Goal: Task Accomplishment & Management: Complete application form

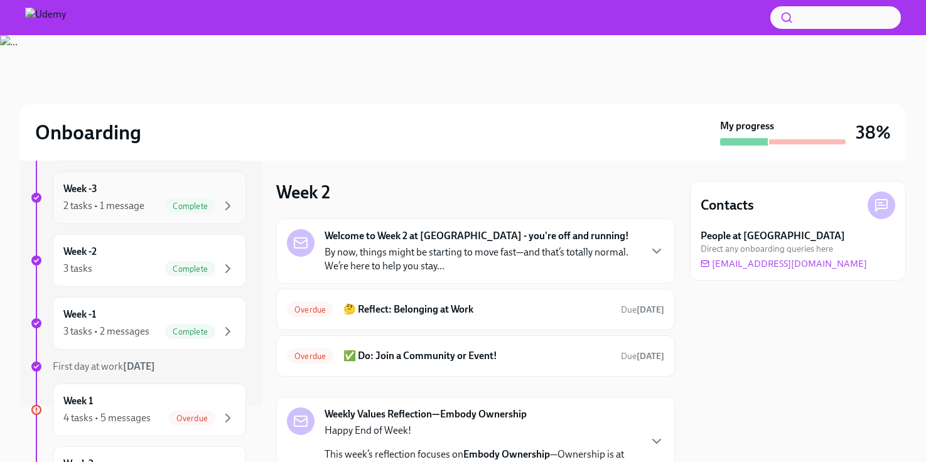
scroll to position [83, 0]
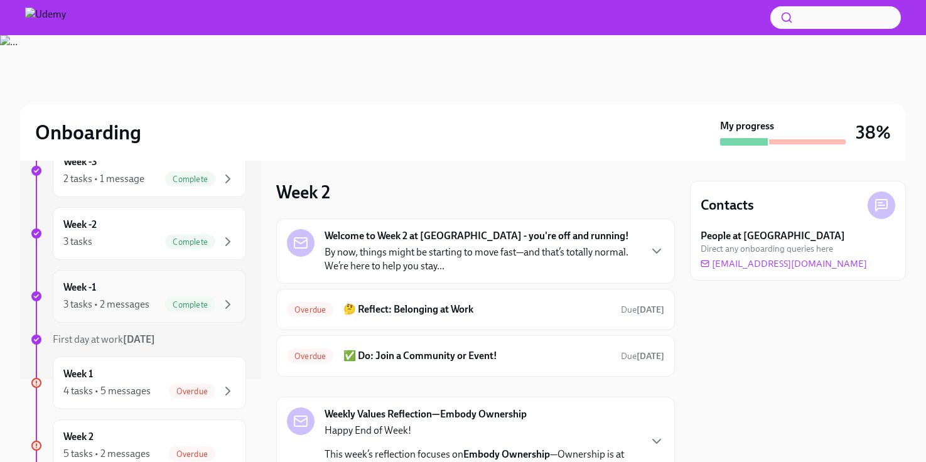
click at [121, 297] on div "3 tasks • 2 messages Complete" at bounding box center [149, 304] width 172 height 15
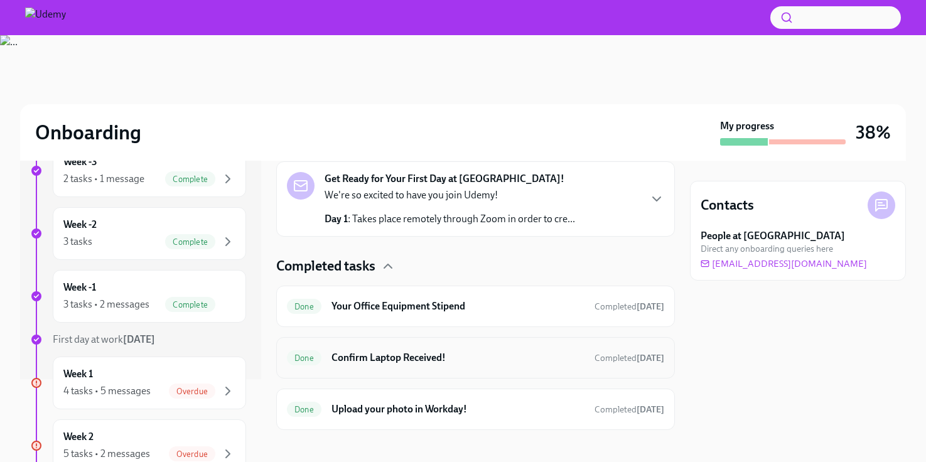
scroll to position [300, 0]
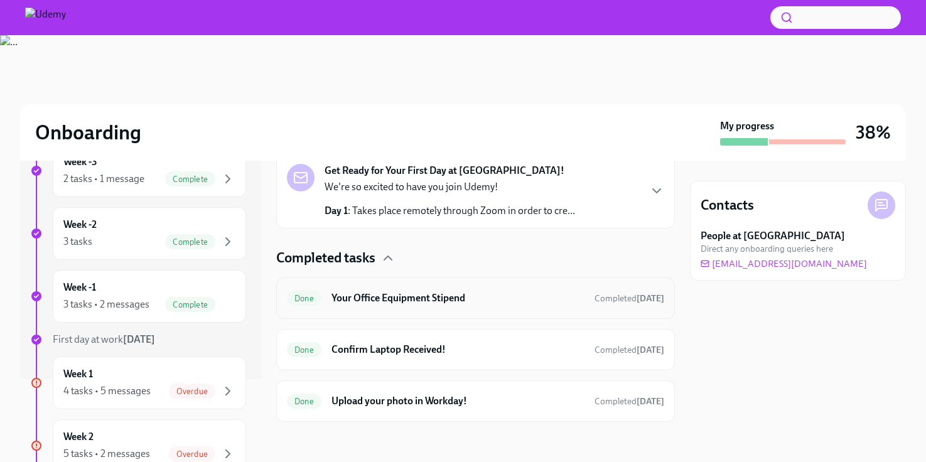
click at [360, 290] on div "Done Your Office Equipment Stipend Completed [DATE]" at bounding box center [475, 298] width 377 height 20
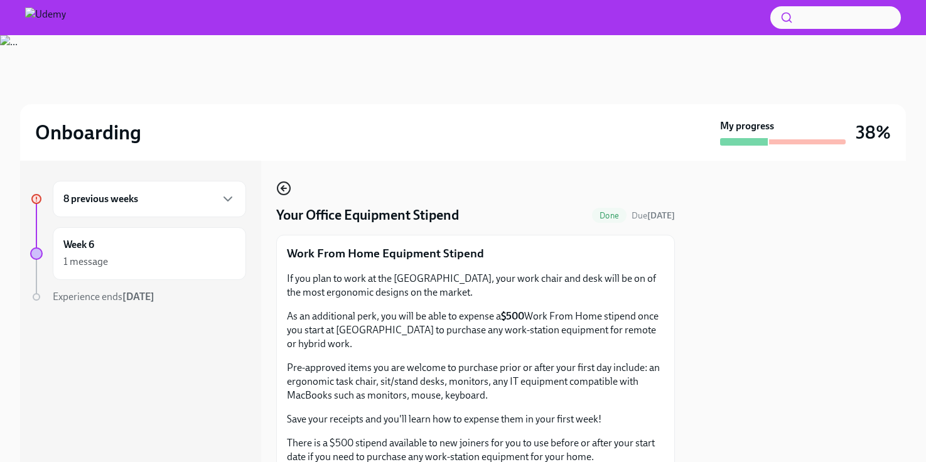
click at [286, 187] on icon "button" at bounding box center [283, 188] width 15 height 15
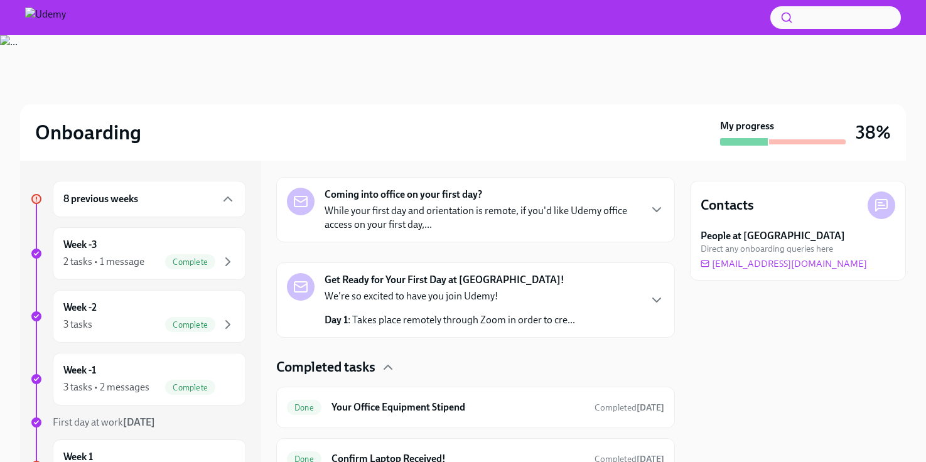
scroll to position [300, 0]
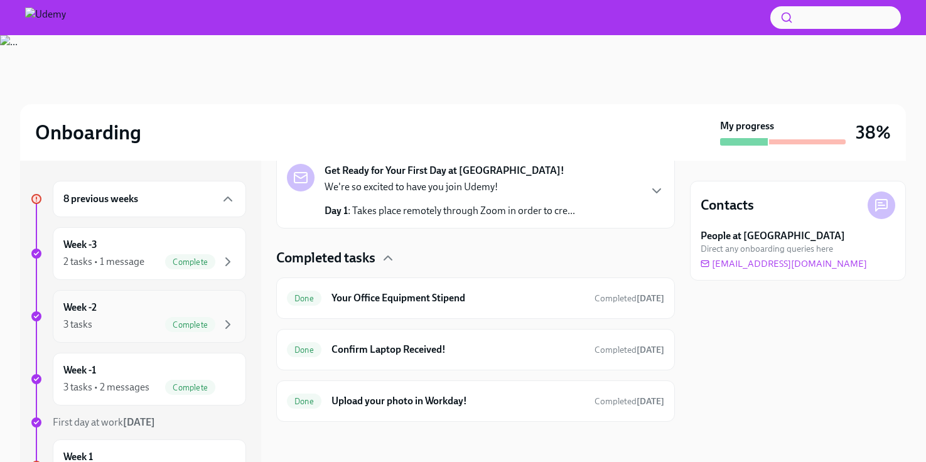
click at [151, 310] on div "Week -2 3 tasks Complete" at bounding box center [149, 316] width 172 height 31
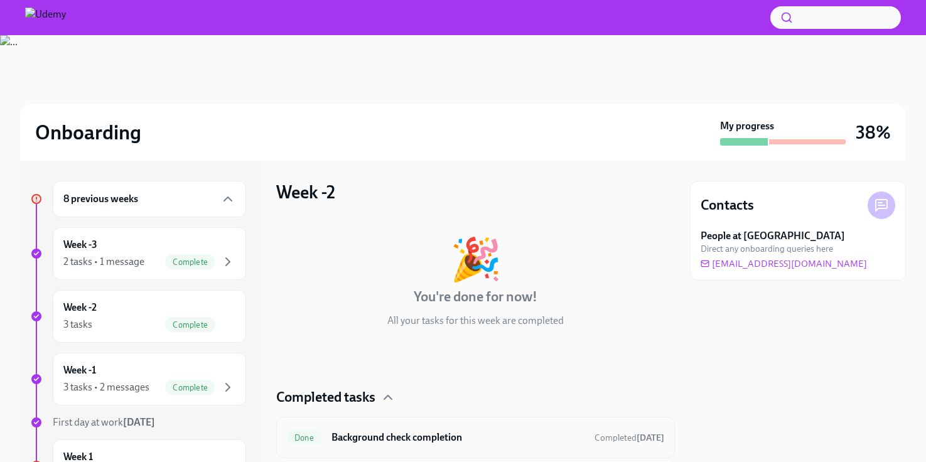
scroll to position [139, 0]
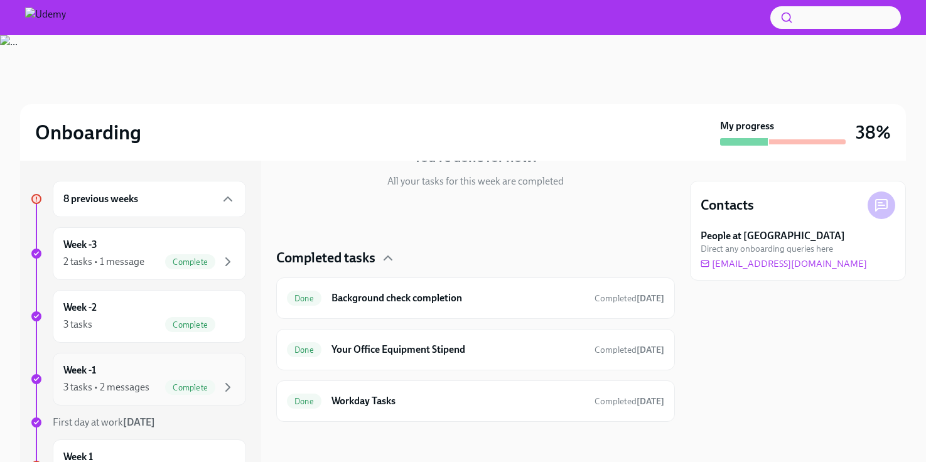
click at [170, 375] on div "Week -1 3 tasks • 2 messages Complete" at bounding box center [149, 379] width 172 height 31
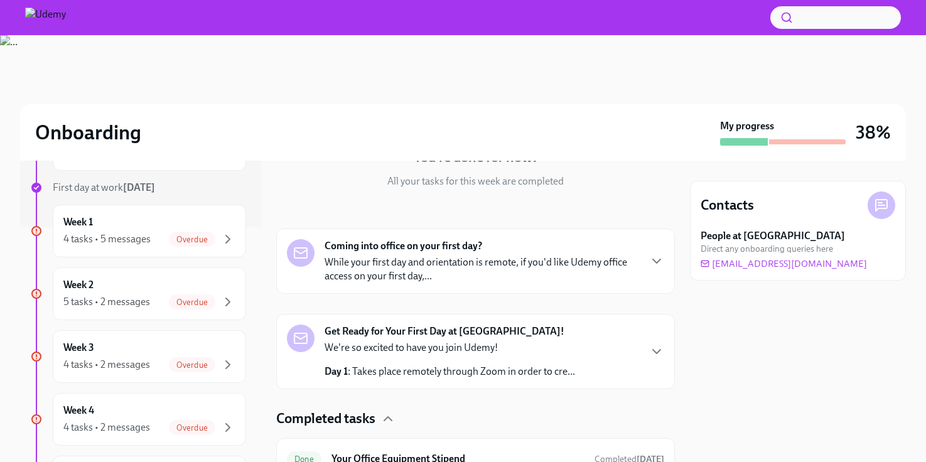
scroll to position [238, 0]
click at [94, 240] on div "4 tasks • 5 messages" at bounding box center [106, 236] width 87 height 14
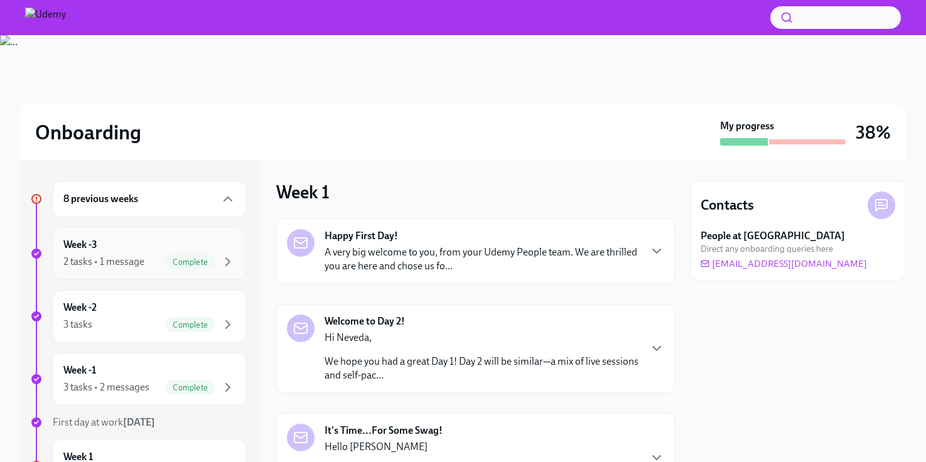
click at [109, 235] on div "Week -3 2 tasks • 1 message Complete" at bounding box center [149, 253] width 193 height 53
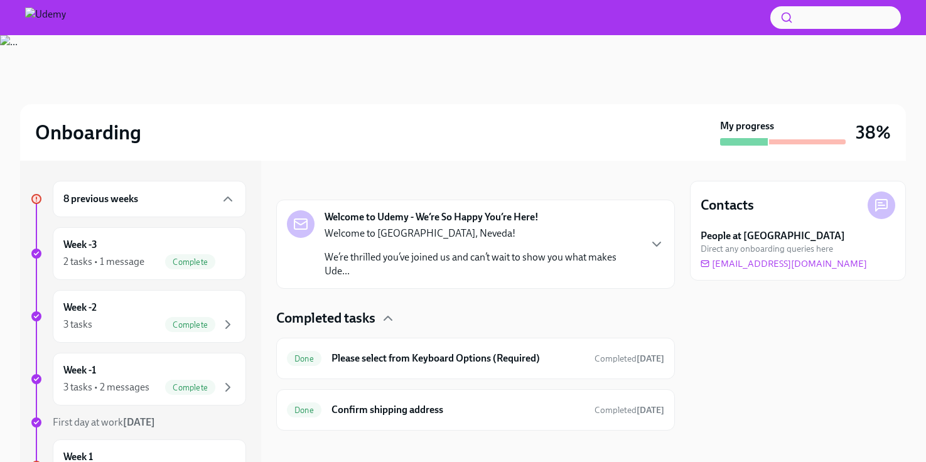
scroll to position [177, 0]
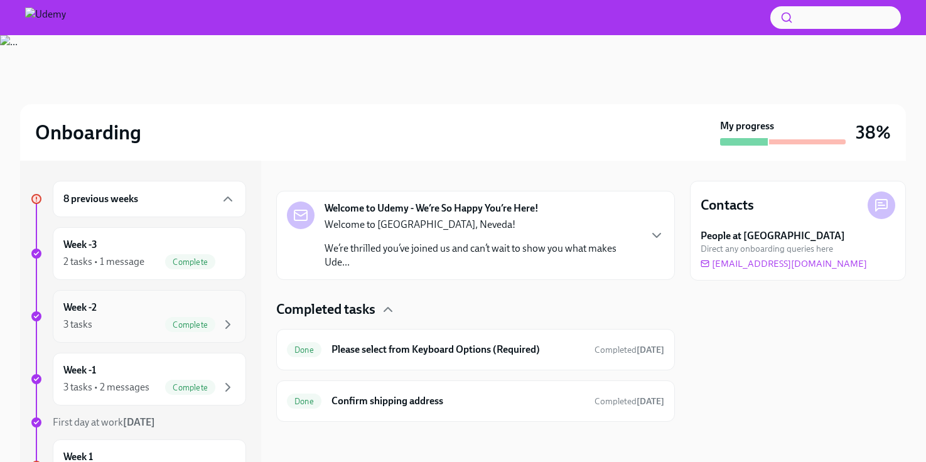
click at [129, 317] on div "Week -2 3 tasks Complete" at bounding box center [149, 316] width 172 height 31
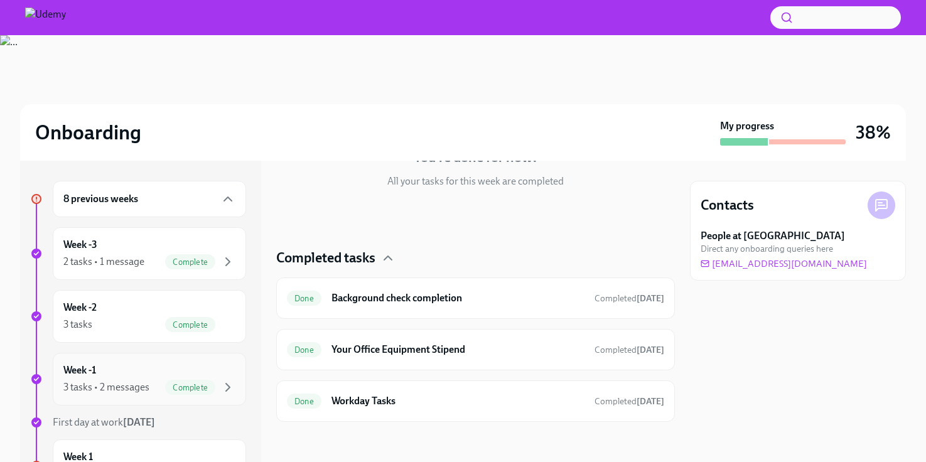
click at [82, 377] on div "Week -1 3 tasks • 2 messages Complete" at bounding box center [149, 379] width 172 height 31
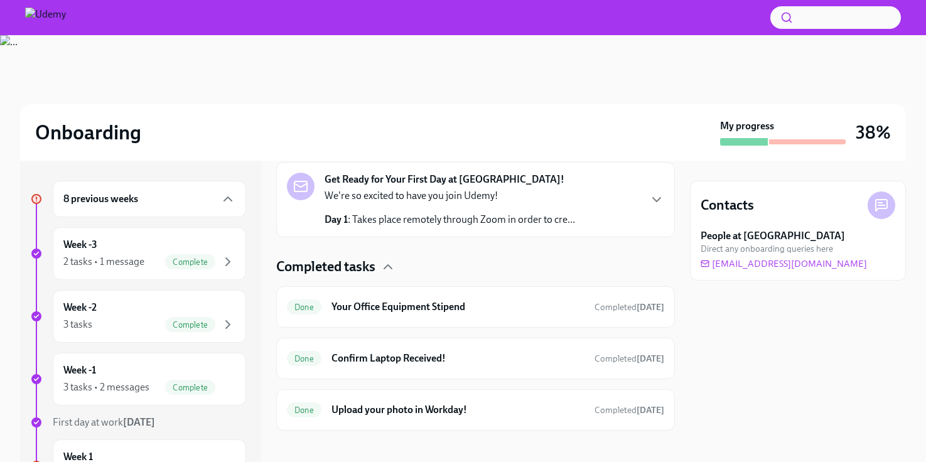
scroll to position [300, 0]
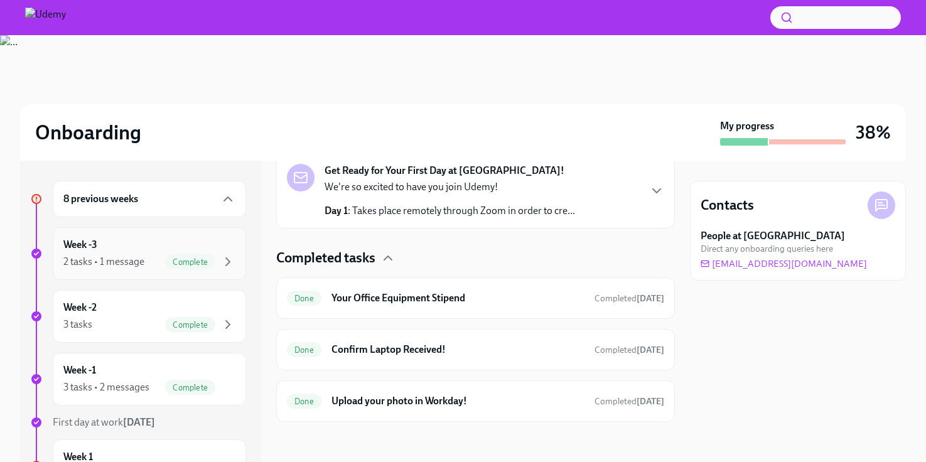
click at [146, 241] on div "Week -3 2 tasks • 1 message Complete" at bounding box center [149, 253] width 172 height 31
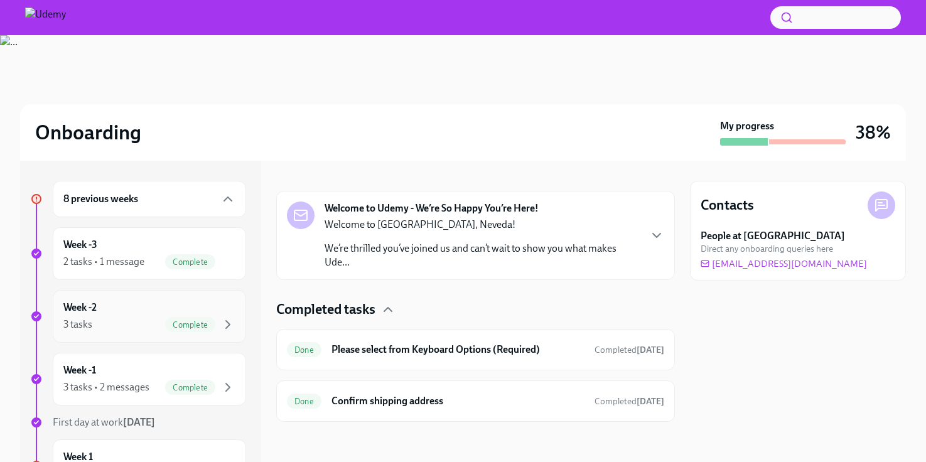
click at [106, 293] on div "Week -2 3 tasks Complete" at bounding box center [149, 316] width 193 height 53
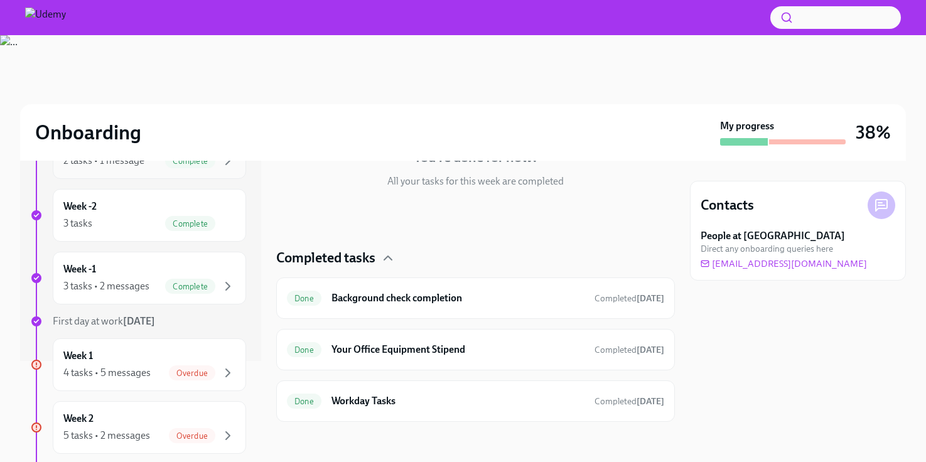
scroll to position [112, 0]
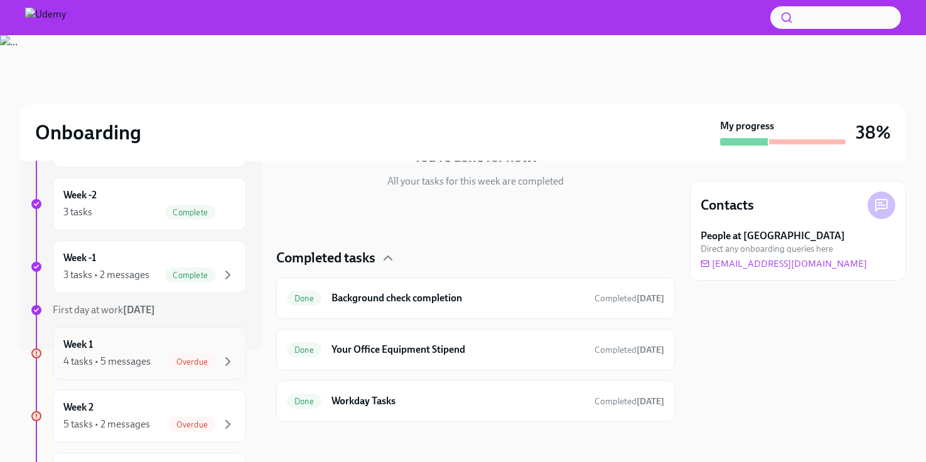
click at [138, 340] on div "Week 1 4 tasks • 5 messages Overdue" at bounding box center [149, 353] width 172 height 31
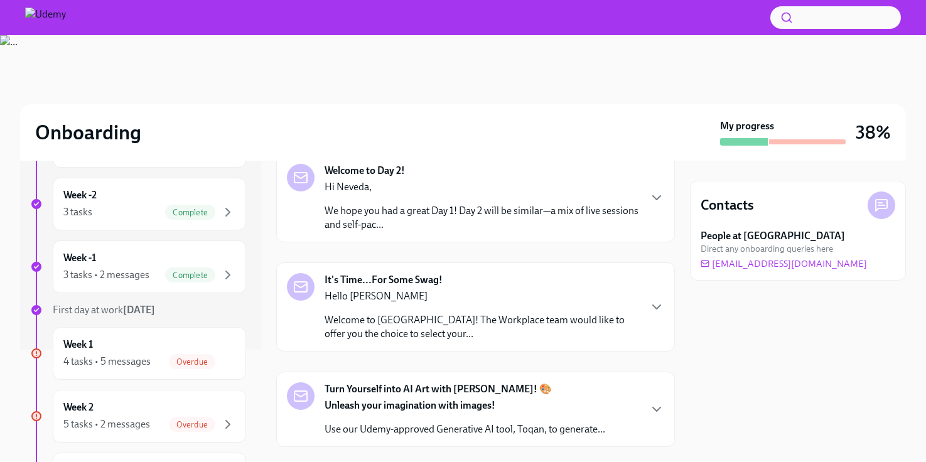
click at [447, 290] on p "Hello [PERSON_NAME]" at bounding box center [482, 297] width 315 height 14
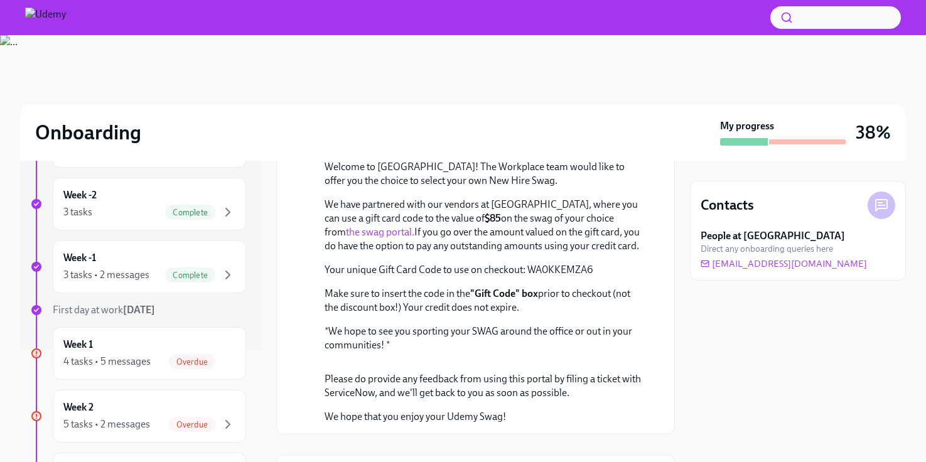
scroll to position [445, 0]
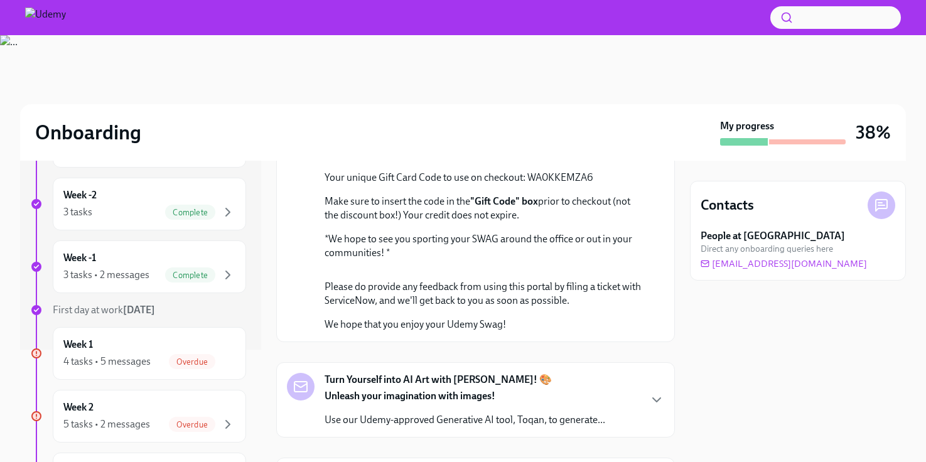
drag, startPoint x: 375, startPoint y: 217, endPoint x: 632, endPoint y: 215, distance: 257.5
click at [632, 161] on p "We have partnered with our vendors at [GEOGRAPHIC_DATA], where you can use a gi…" at bounding box center [485, 133] width 320 height 55
copy p "value of $85 on the swag of your choice from the swag portal"
